Goal: Information Seeking & Learning: Learn about a topic

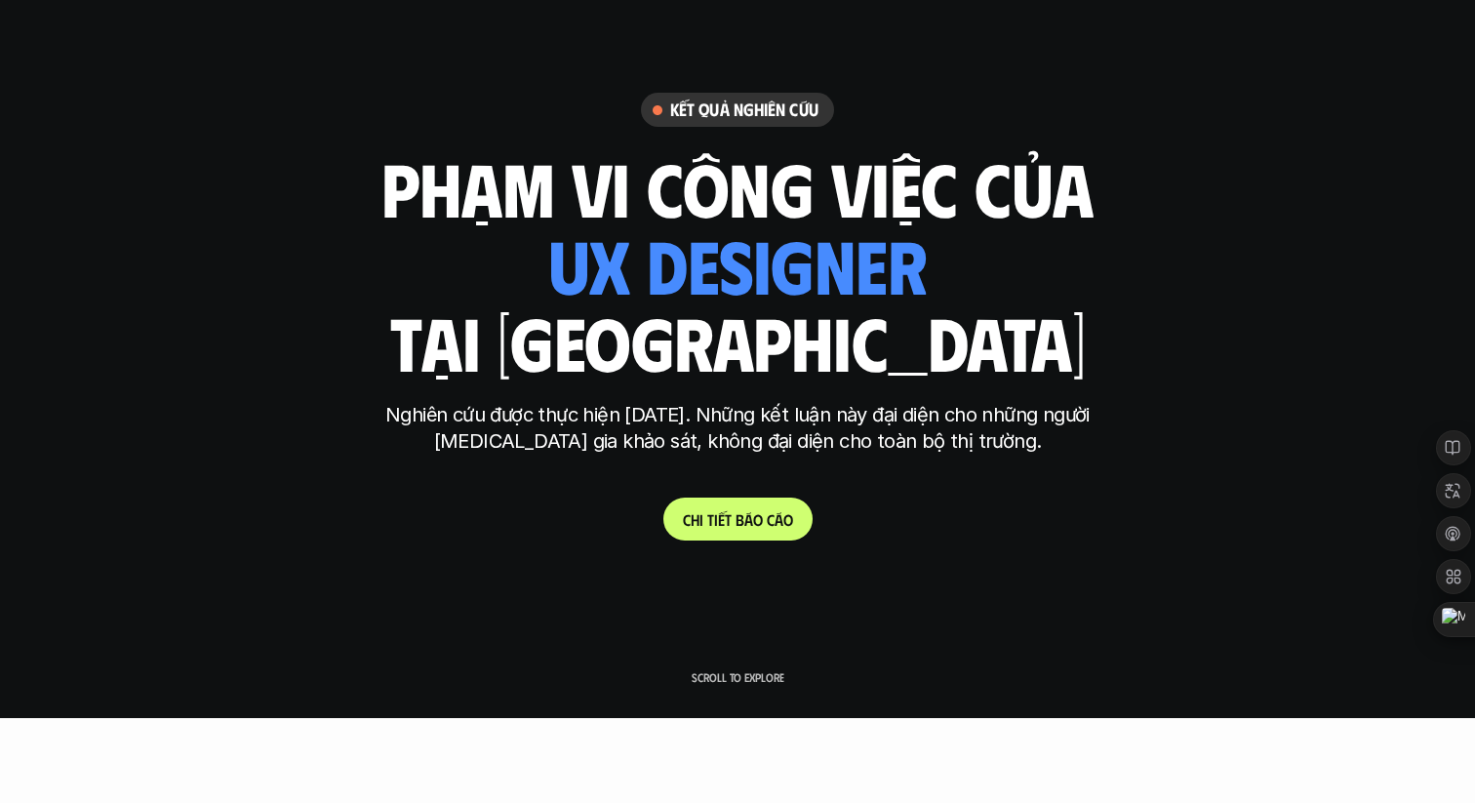
click at [721, 499] on link "C h i t i ế t b á o c á o" at bounding box center [737, 519] width 149 height 43
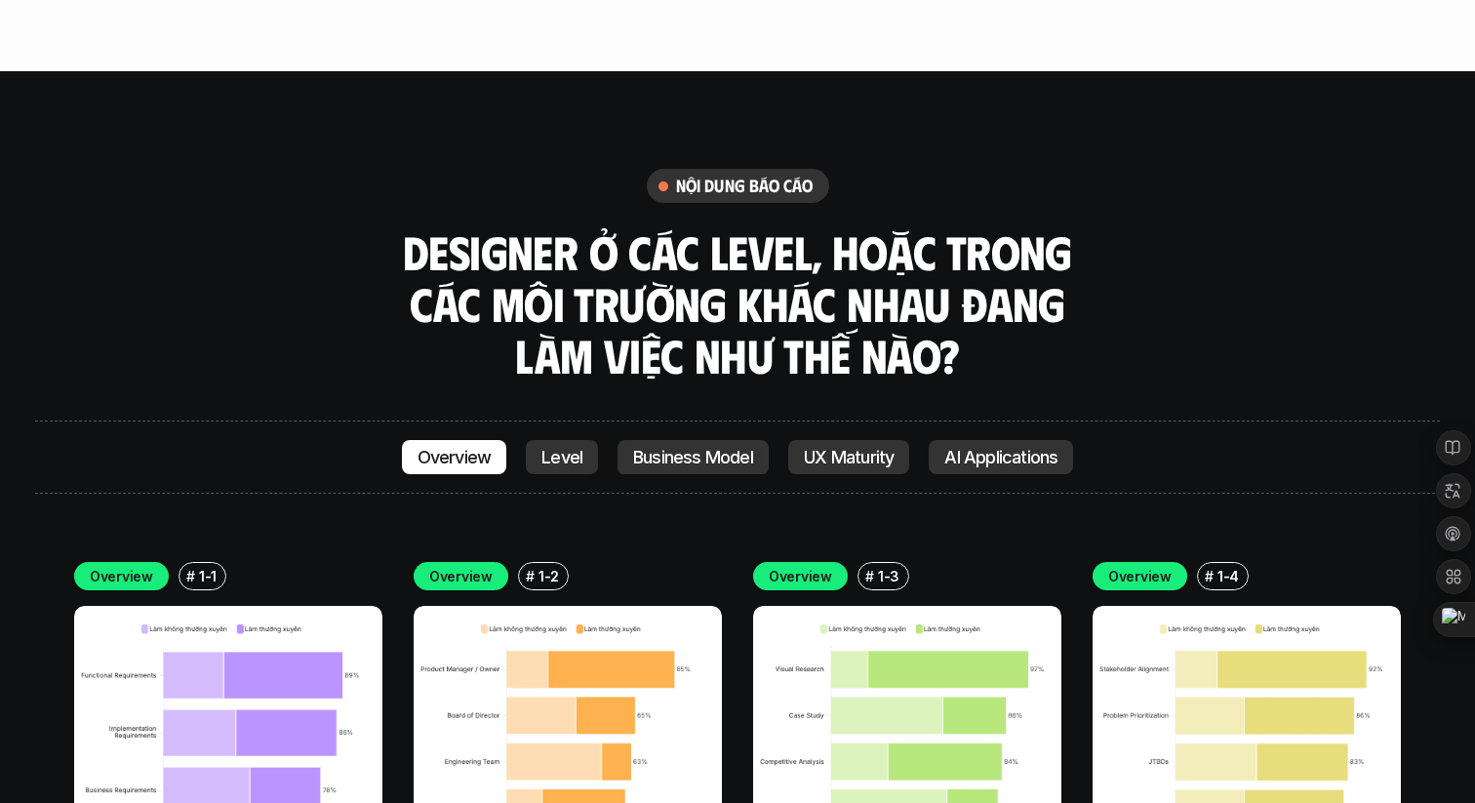
scroll to position [6485, 0]
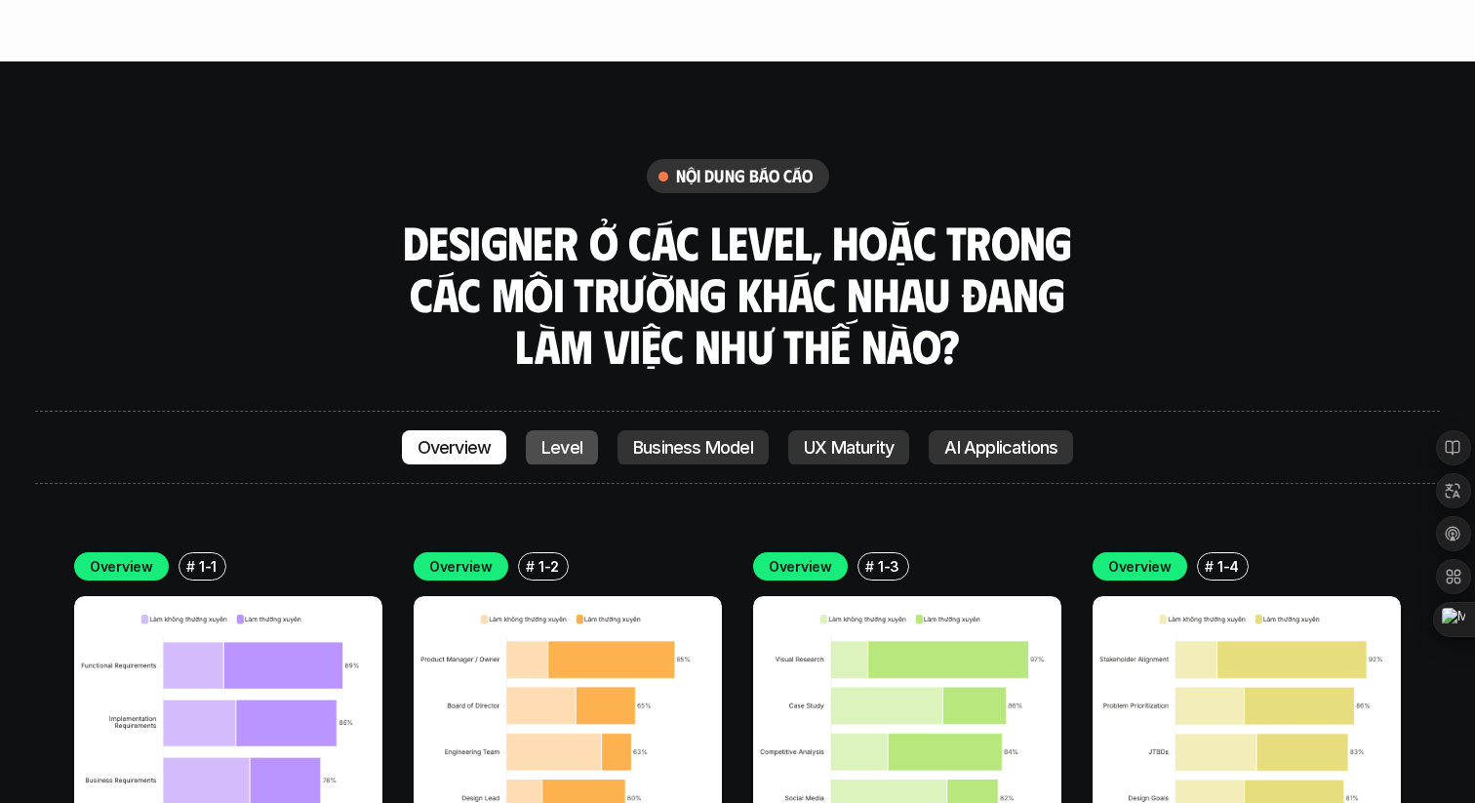
click at [553, 430] on link "Level" at bounding box center [562, 447] width 72 height 35
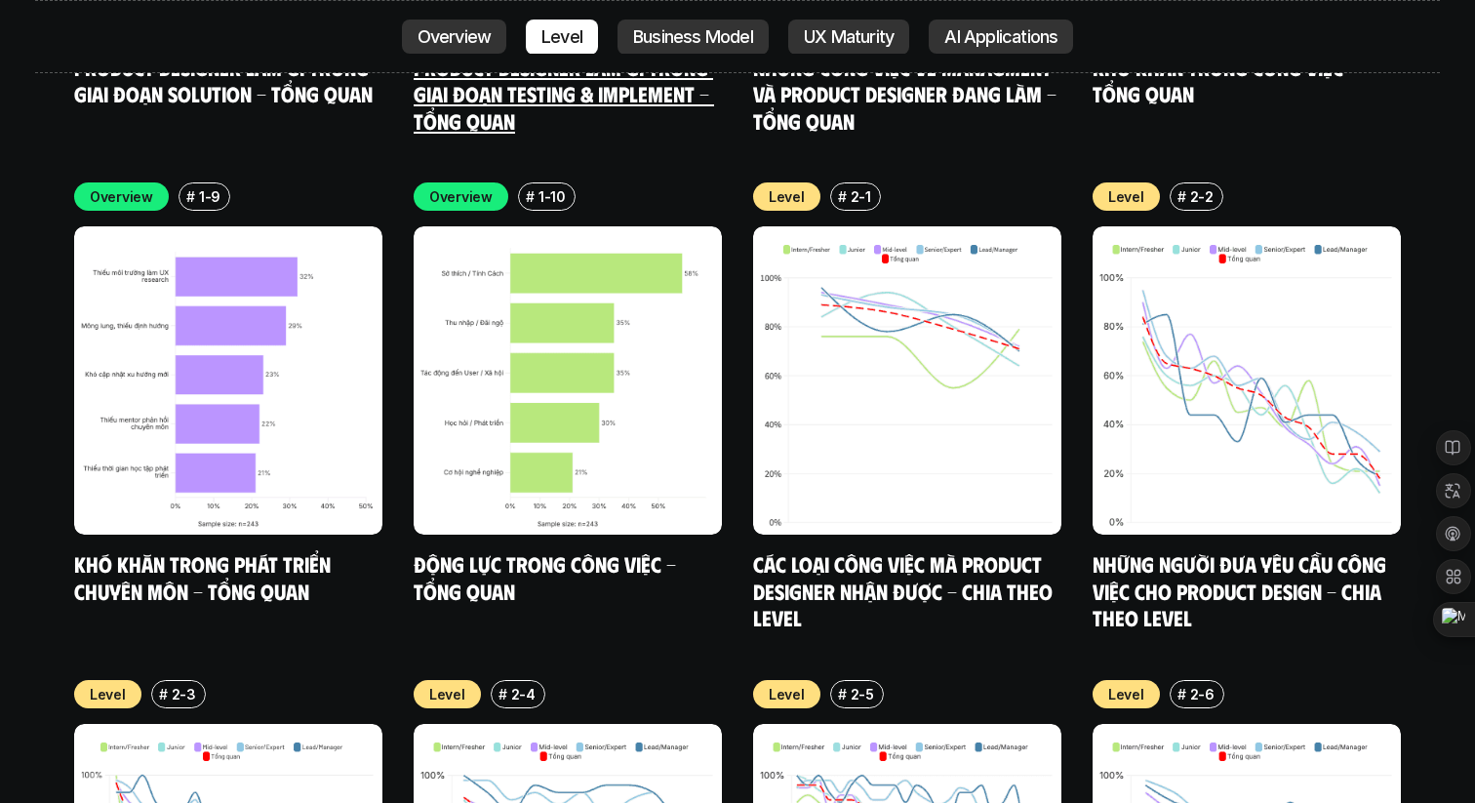
scroll to position [7850, 0]
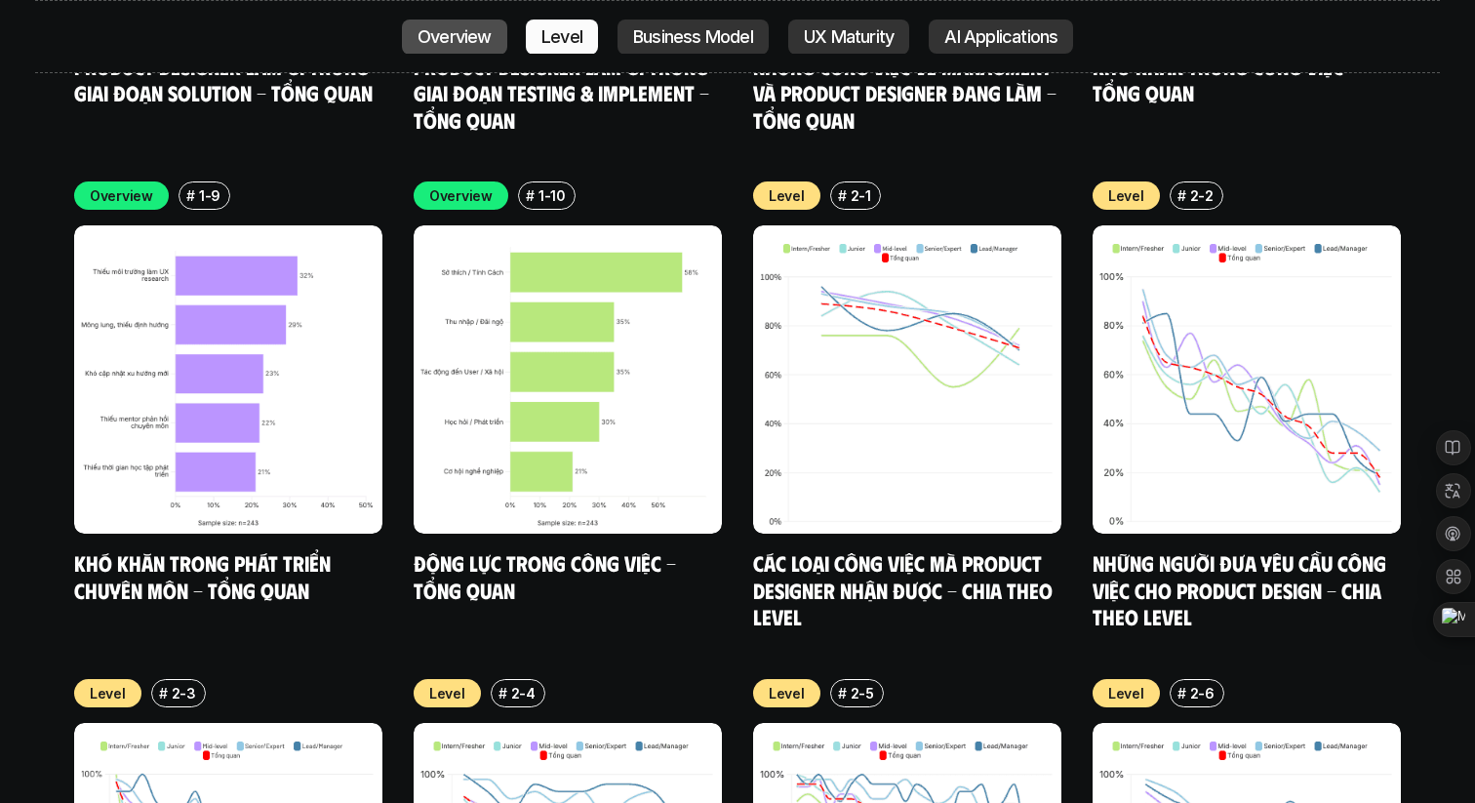
click at [479, 39] on p "Overview" at bounding box center [455, 37] width 74 height 20
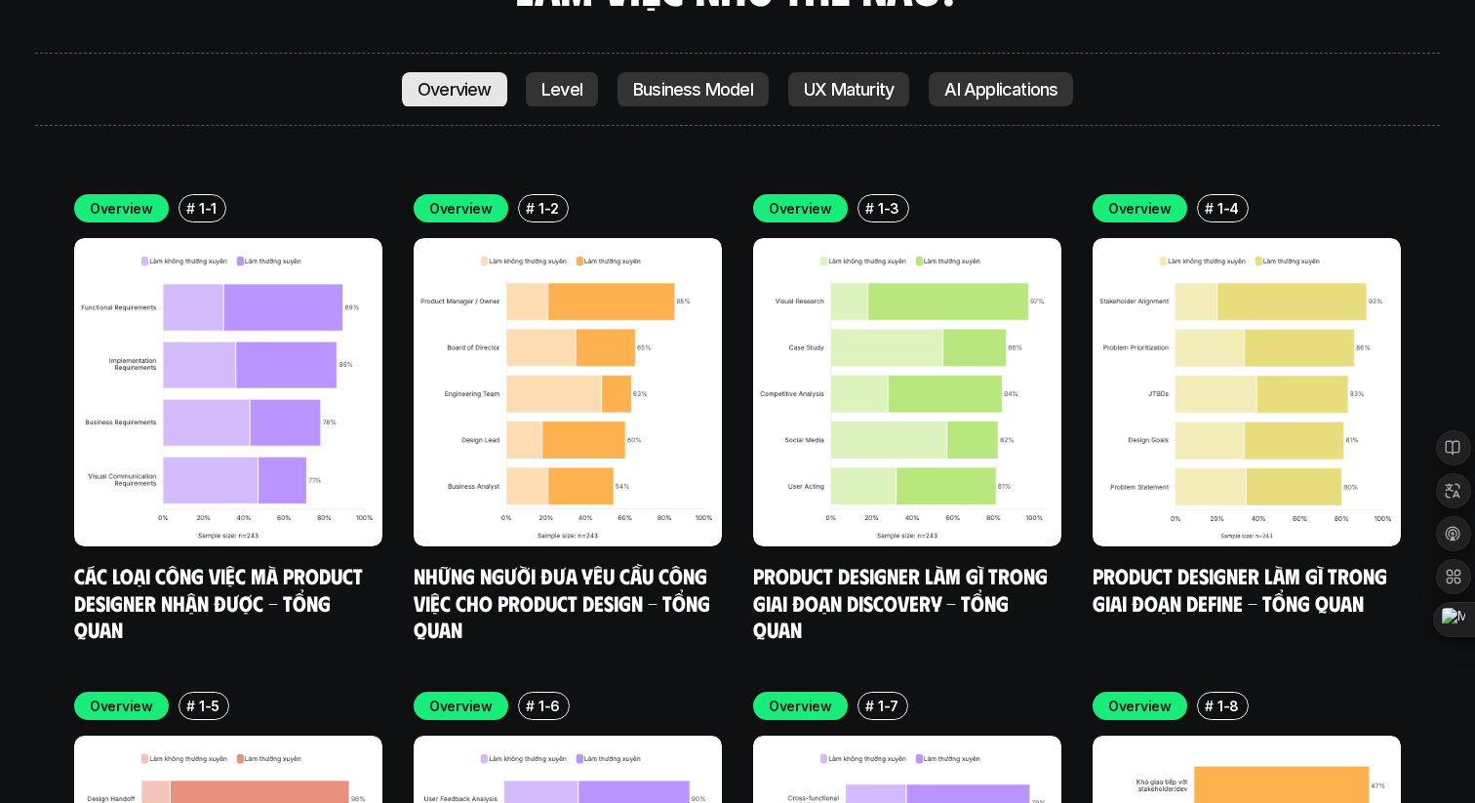
scroll to position [6837, 0]
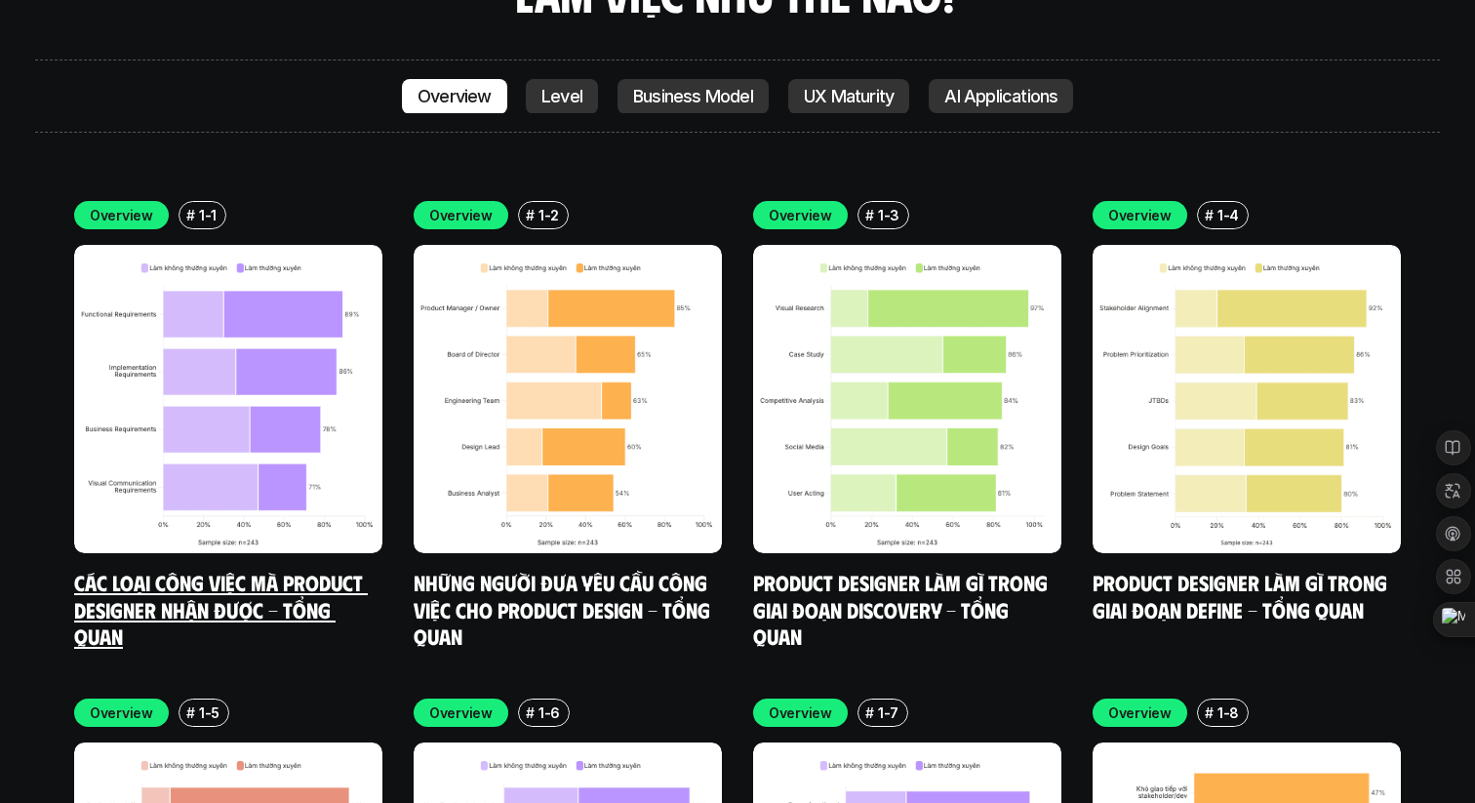
click at [353, 317] on img at bounding box center [228, 399] width 308 height 308
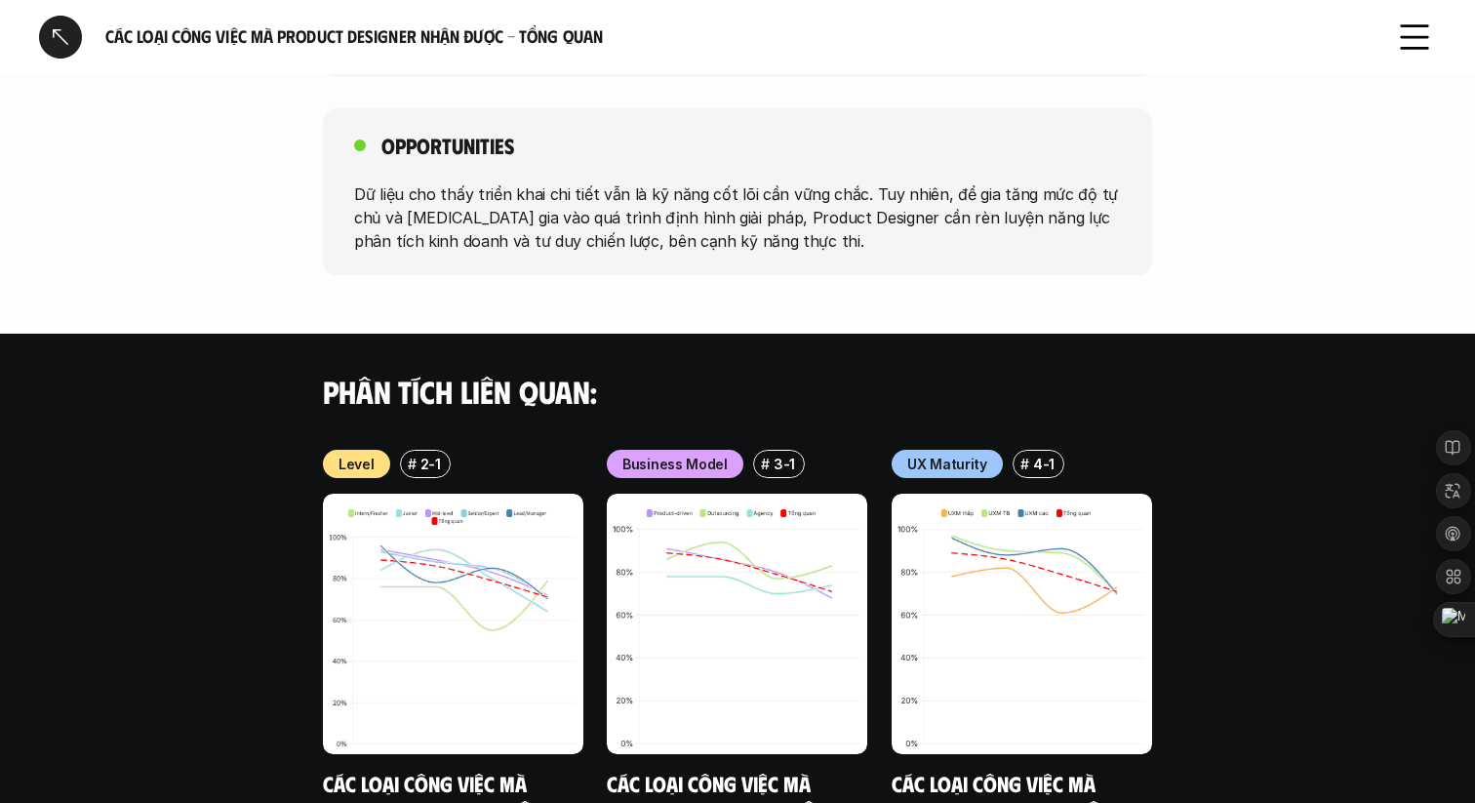
scroll to position [1971, 0]
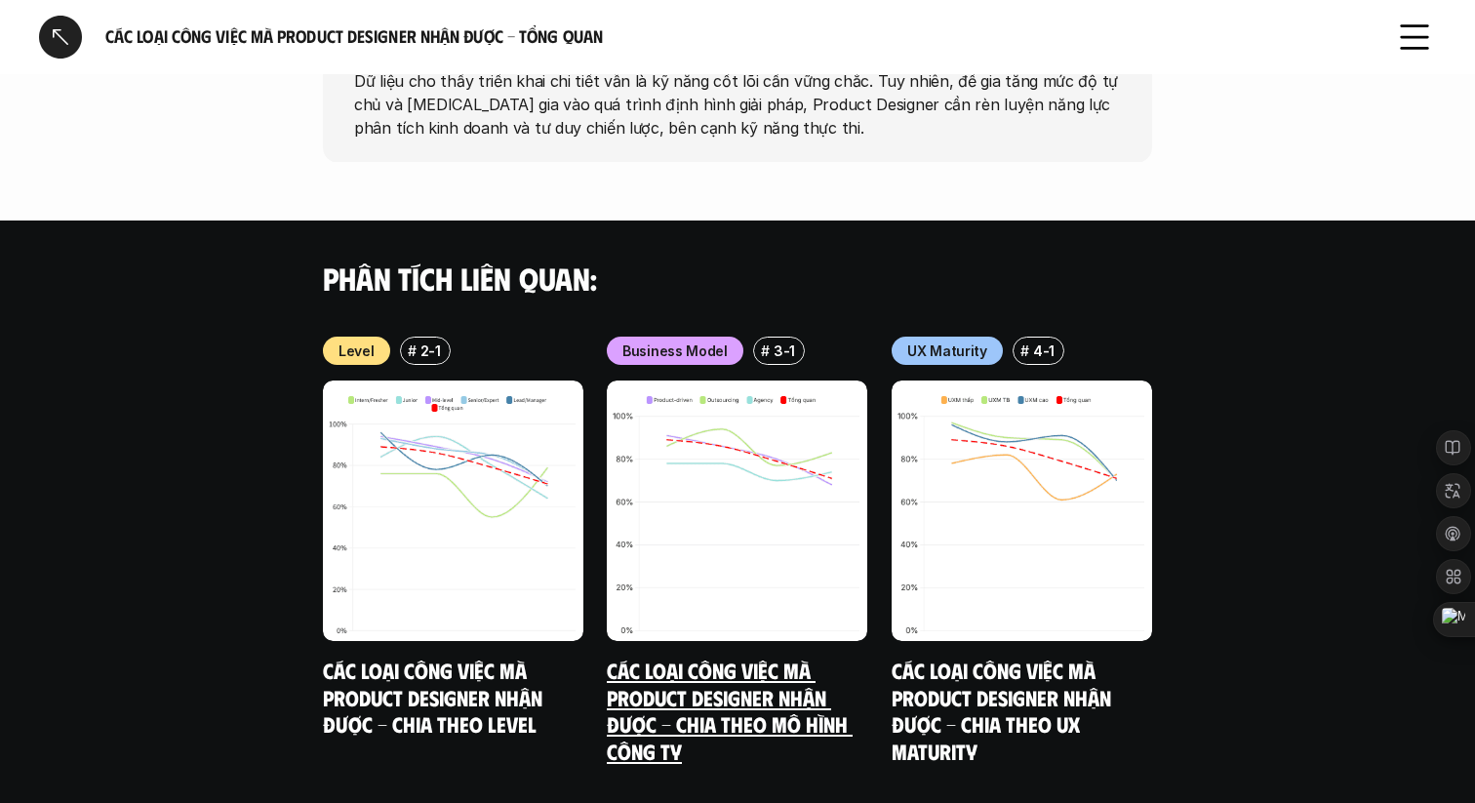
click at [755, 532] on img at bounding box center [737, 510] width 260 height 260
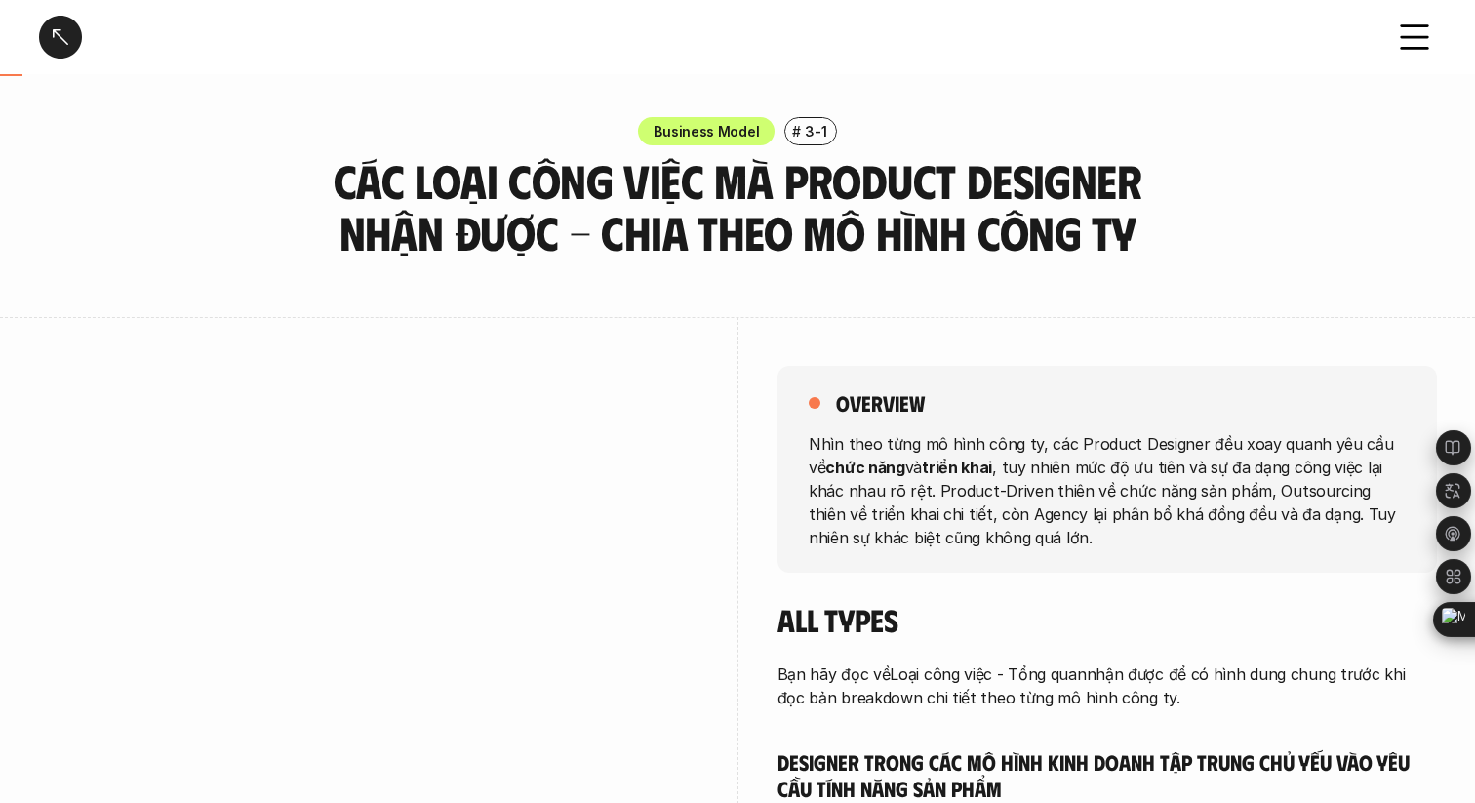
click at [51, 49] on div at bounding box center [60, 37] width 43 height 43
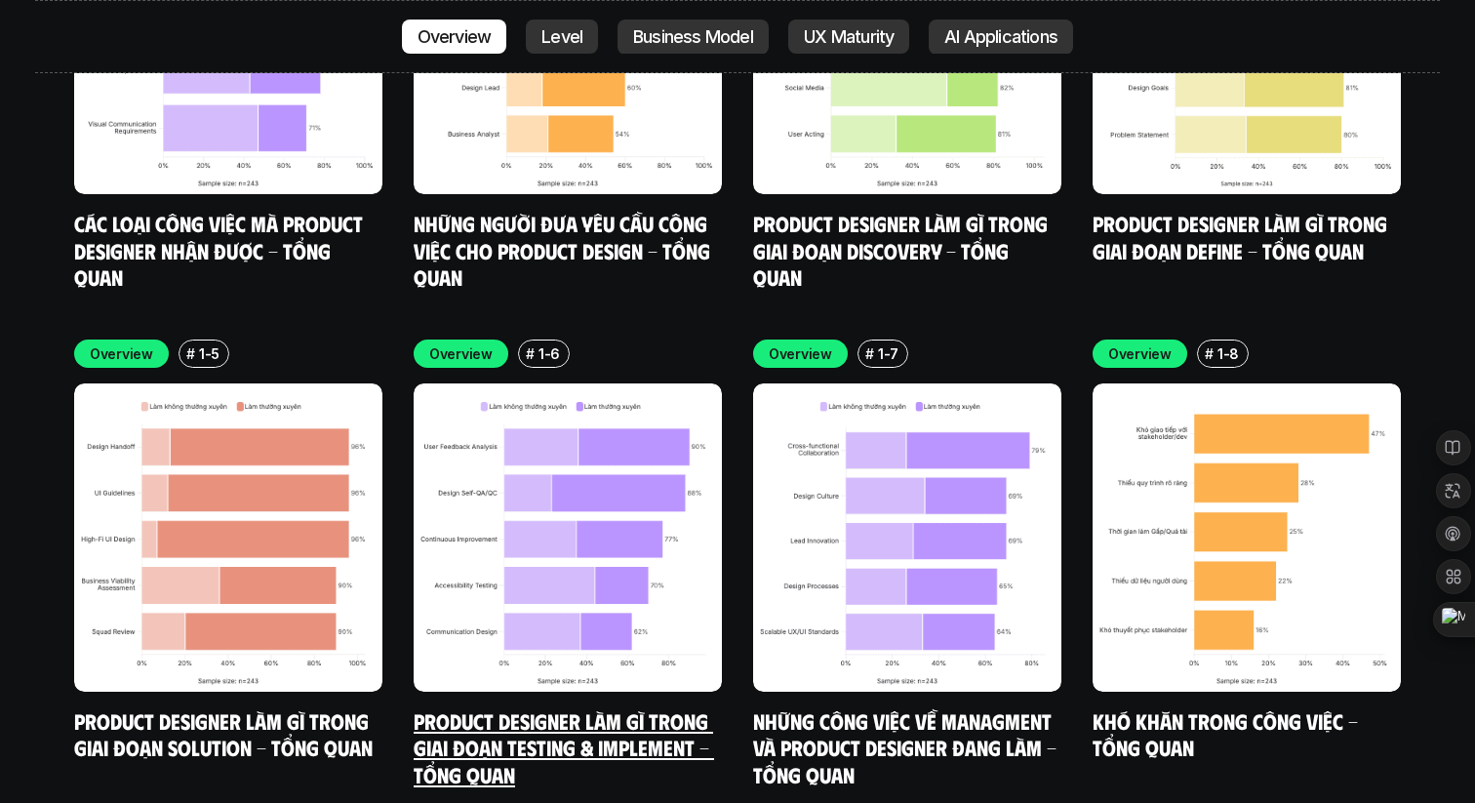
scroll to position [7608, 0]
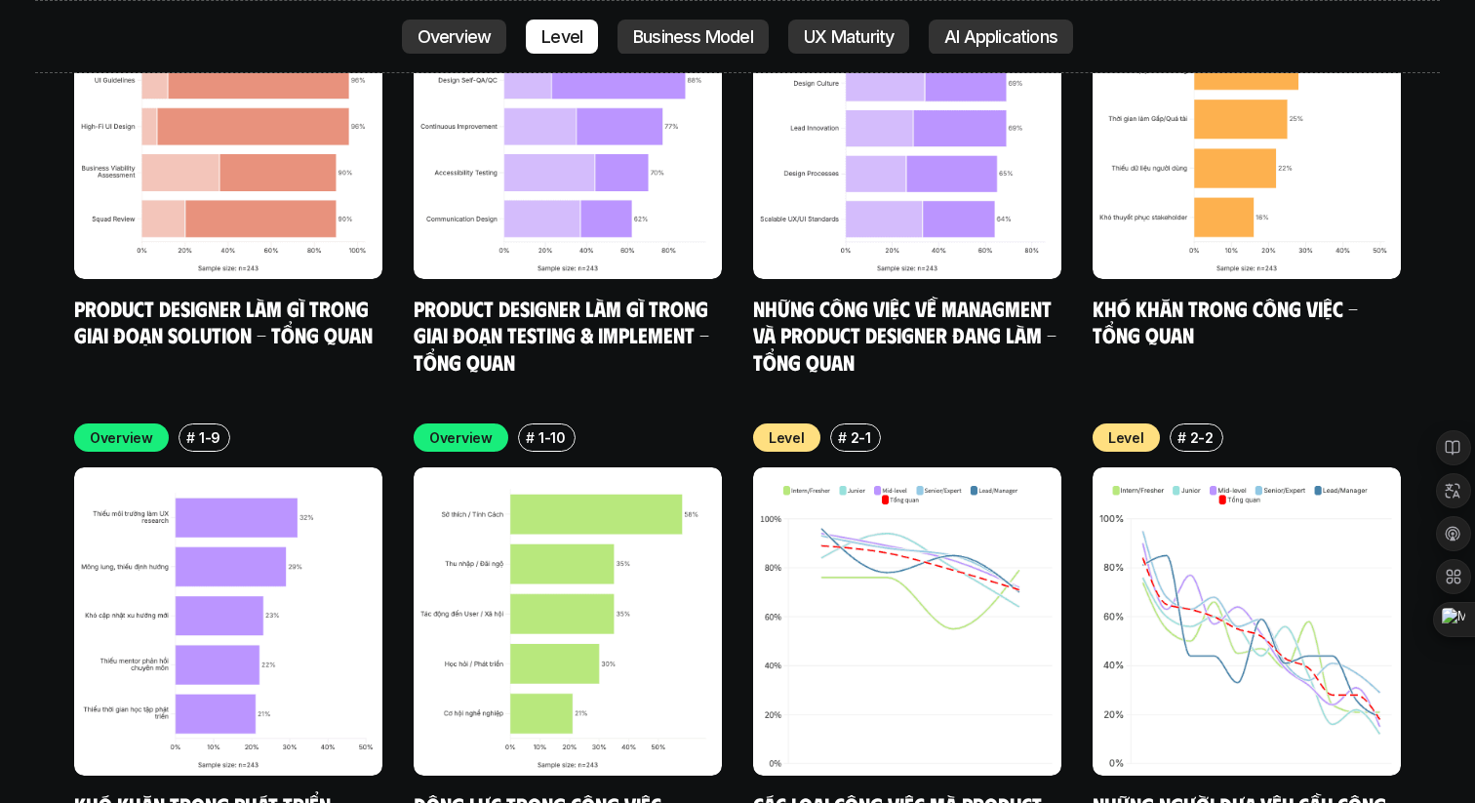
click at [678, 423] on div "Overview # 1-10" at bounding box center [568, 437] width 308 height 28
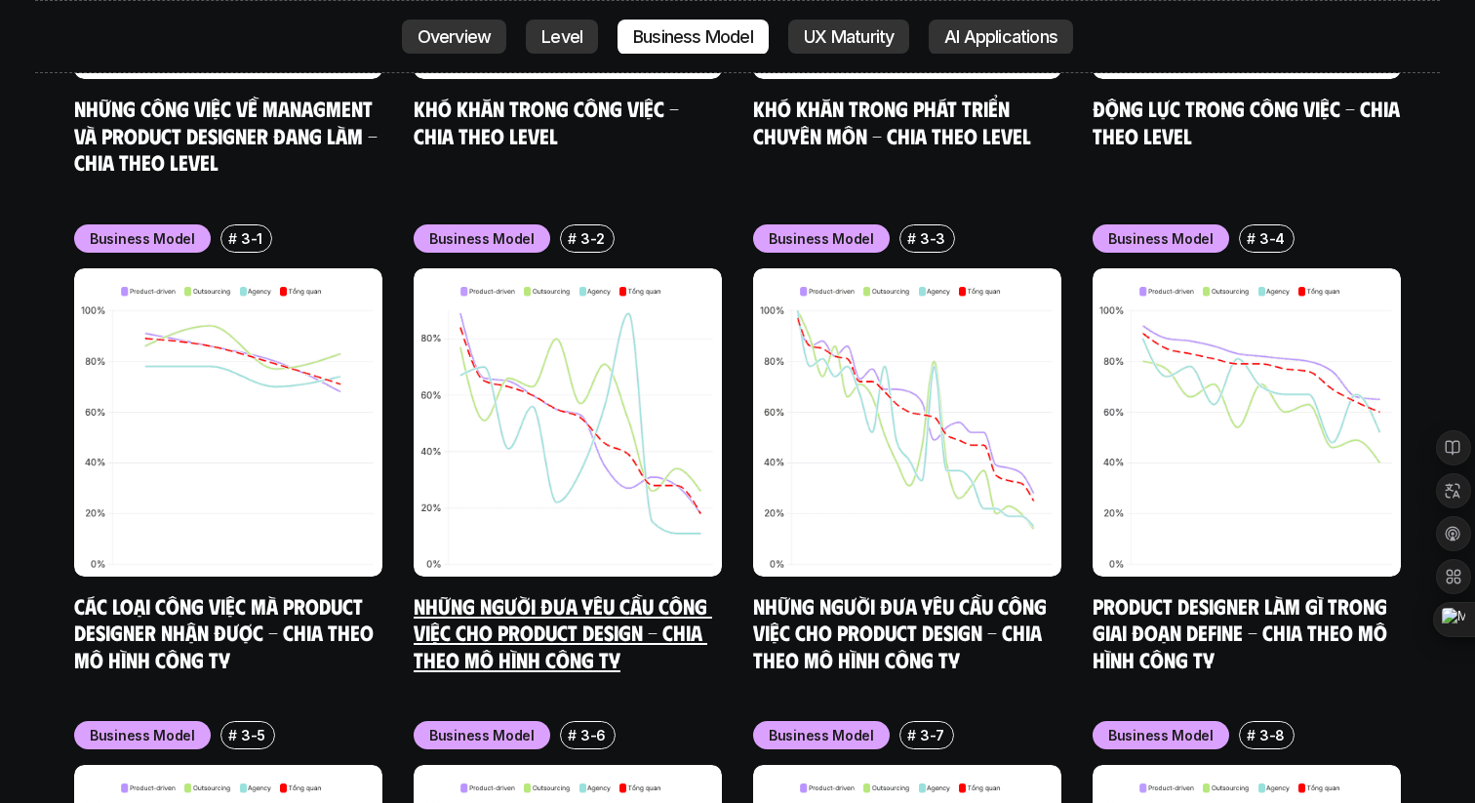
scroll to position [9319, 0]
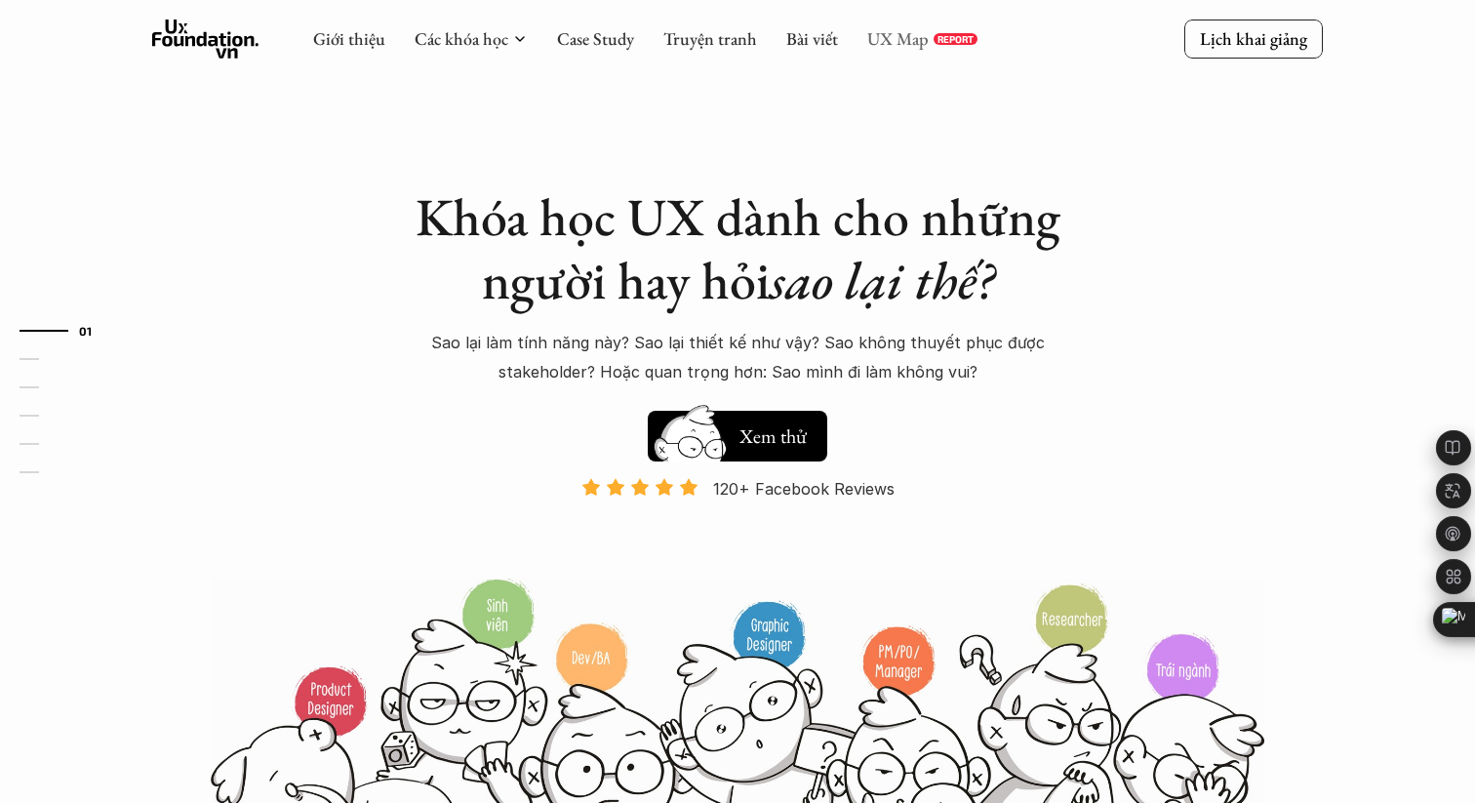
click at [867, 38] on link "UX Map" at bounding box center [897, 38] width 61 height 22
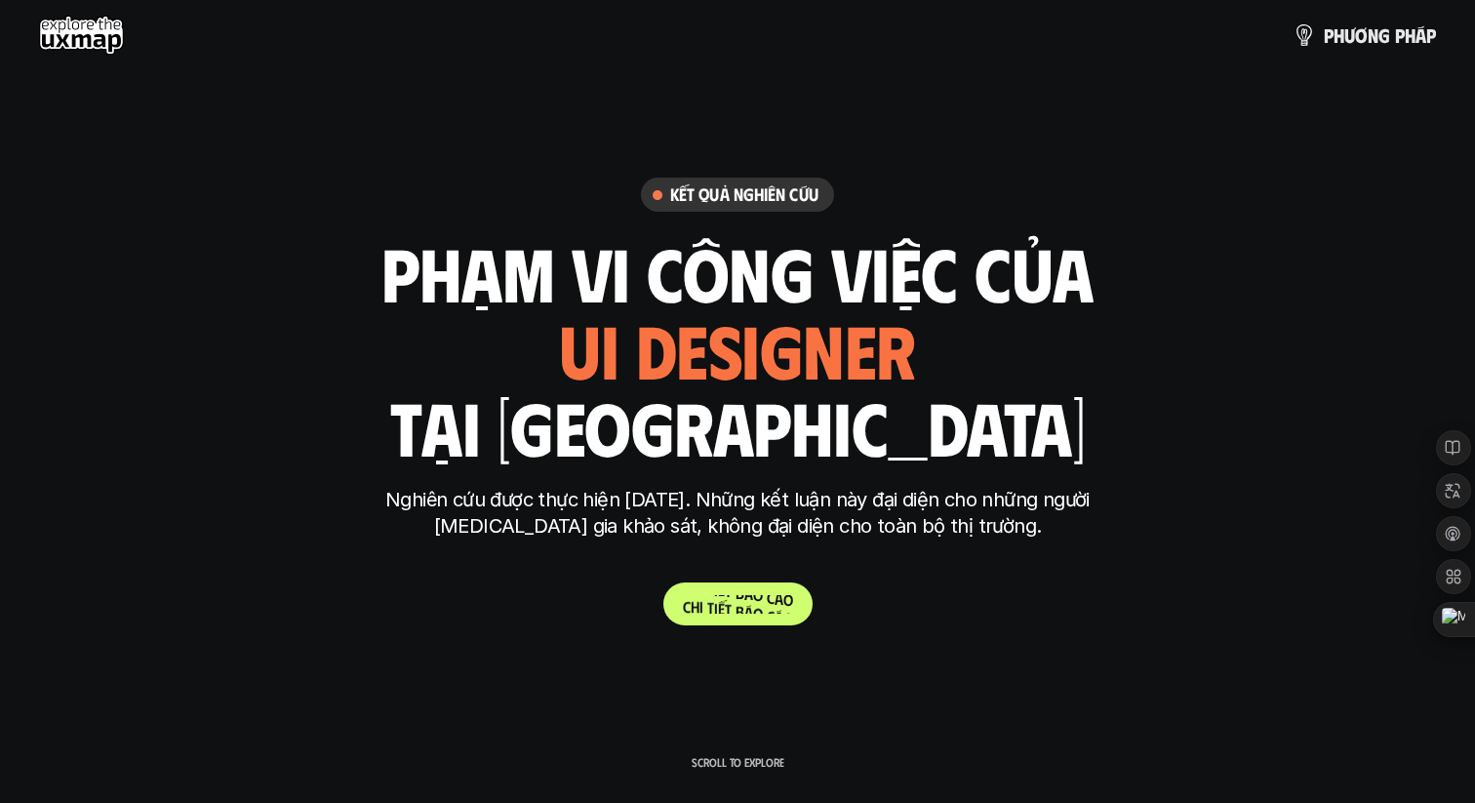
click at [764, 603] on p "C h i t i ế t b á o c á o" at bounding box center [738, 604] width 110 height 19
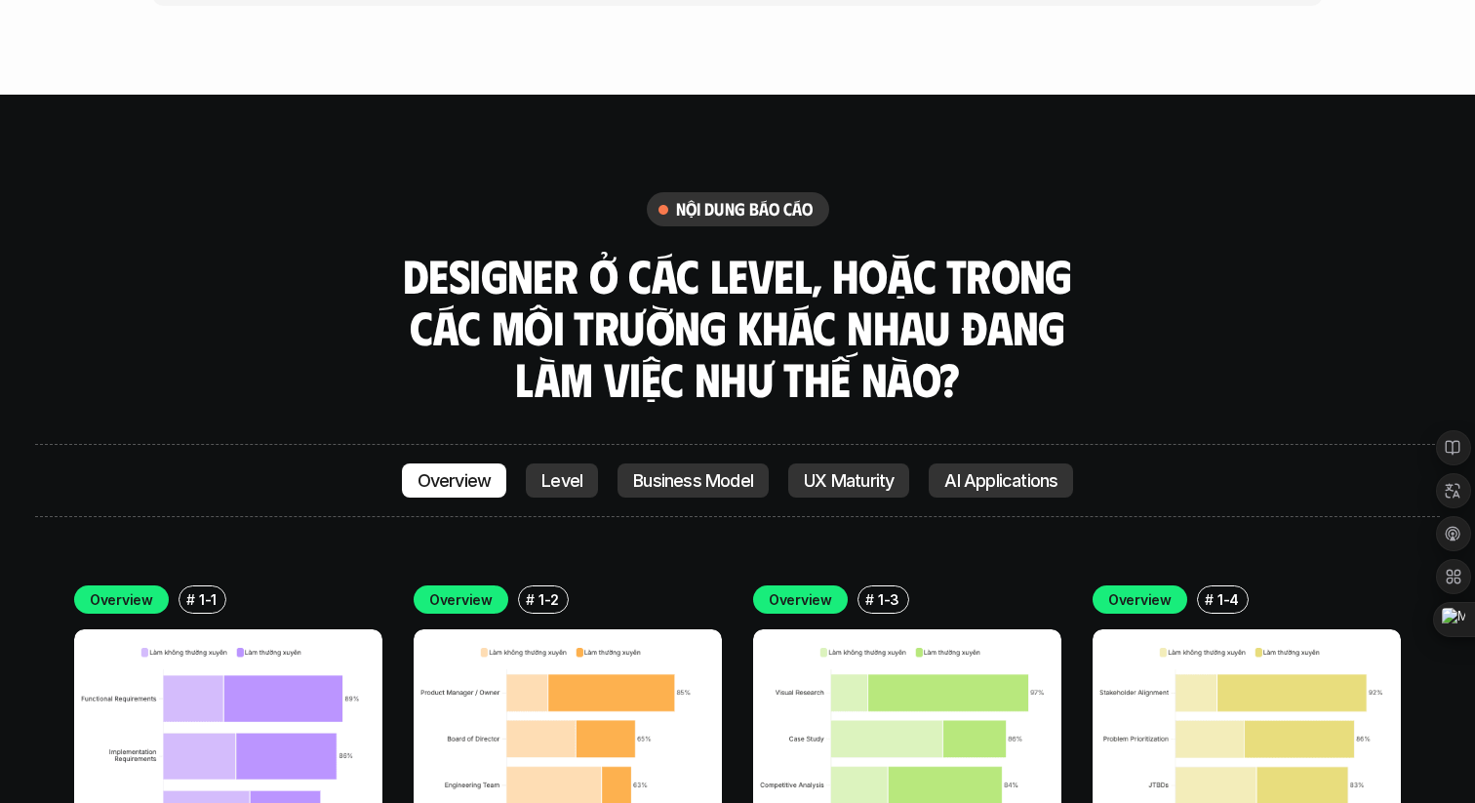
scroll to position [6452, 0]
click at [689, 471] on p "Business Model" at bounding box center [693, 481] width 120 height 20
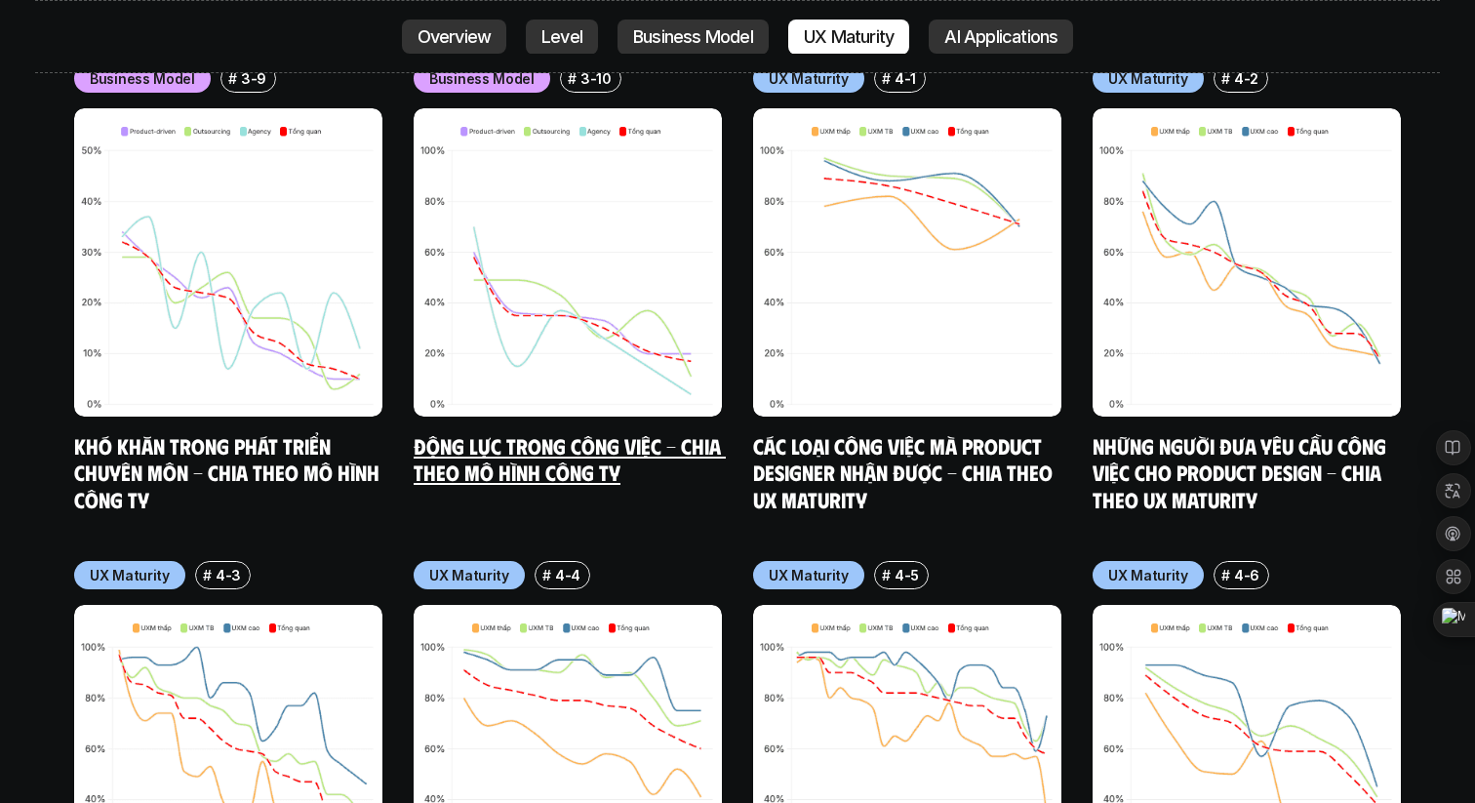
scroll to position [10458, 0]
